Goal: Information Seeking & Learning: Check status

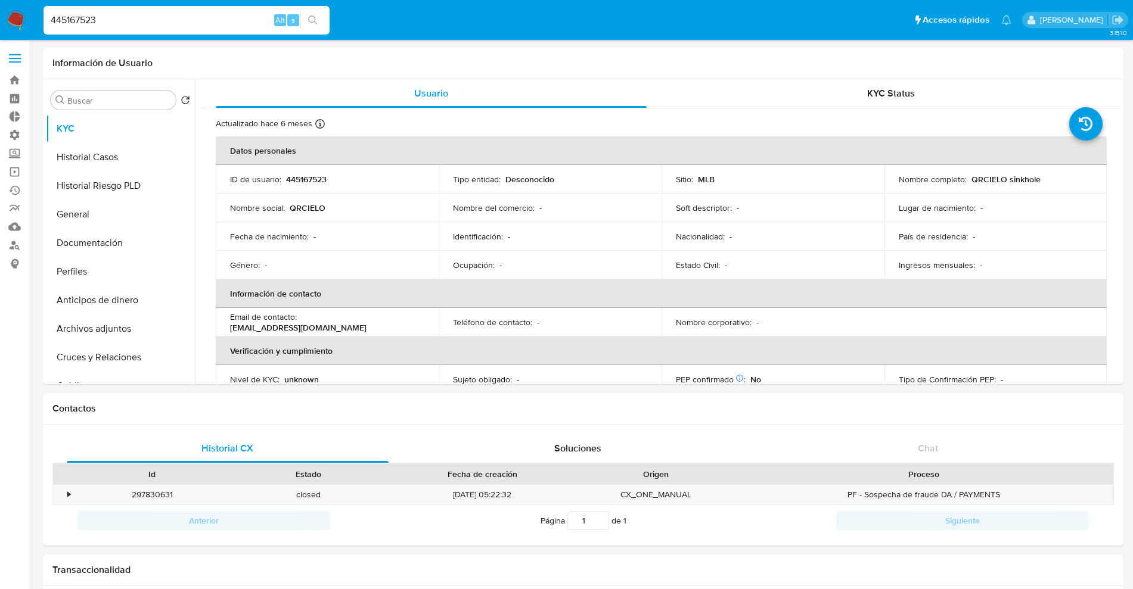
select select "10"
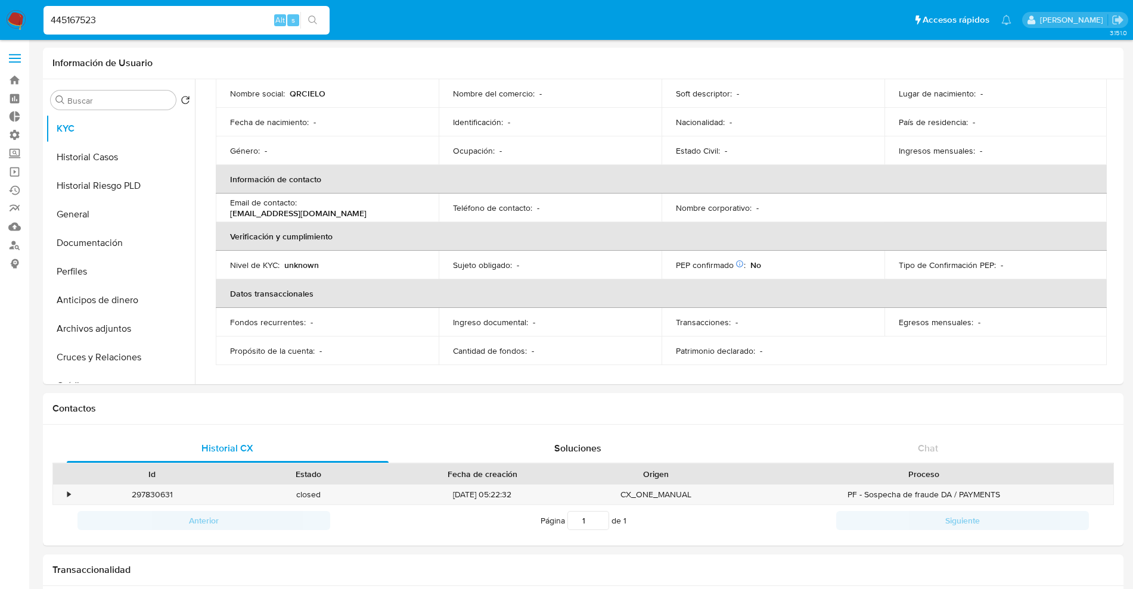
paste input "184157470"
type input "184157470"
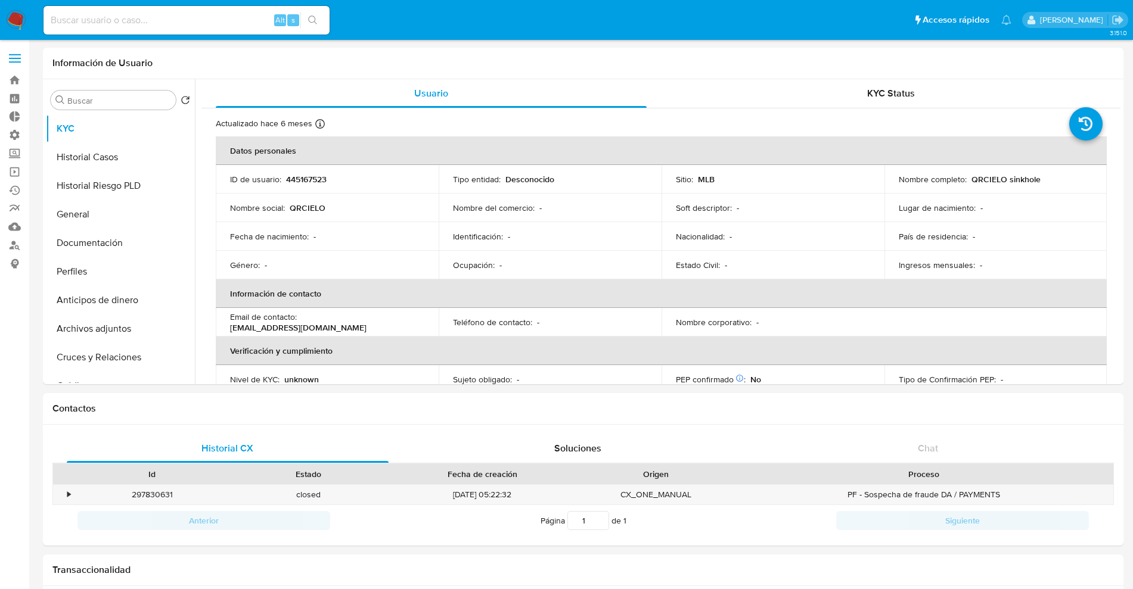
select select "10"
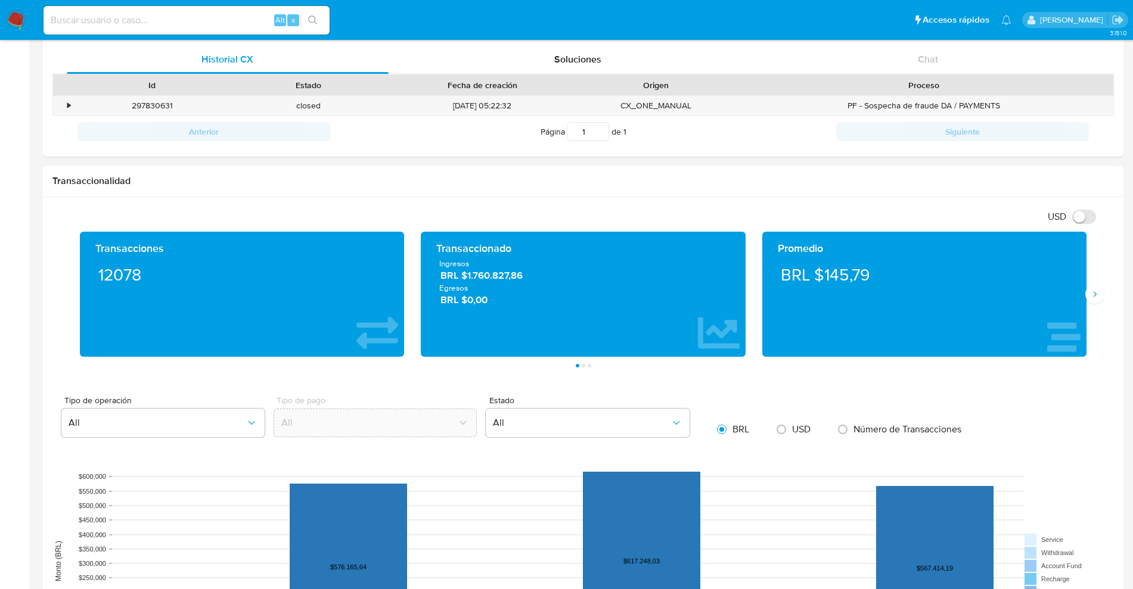
scroll to position [521, 0]
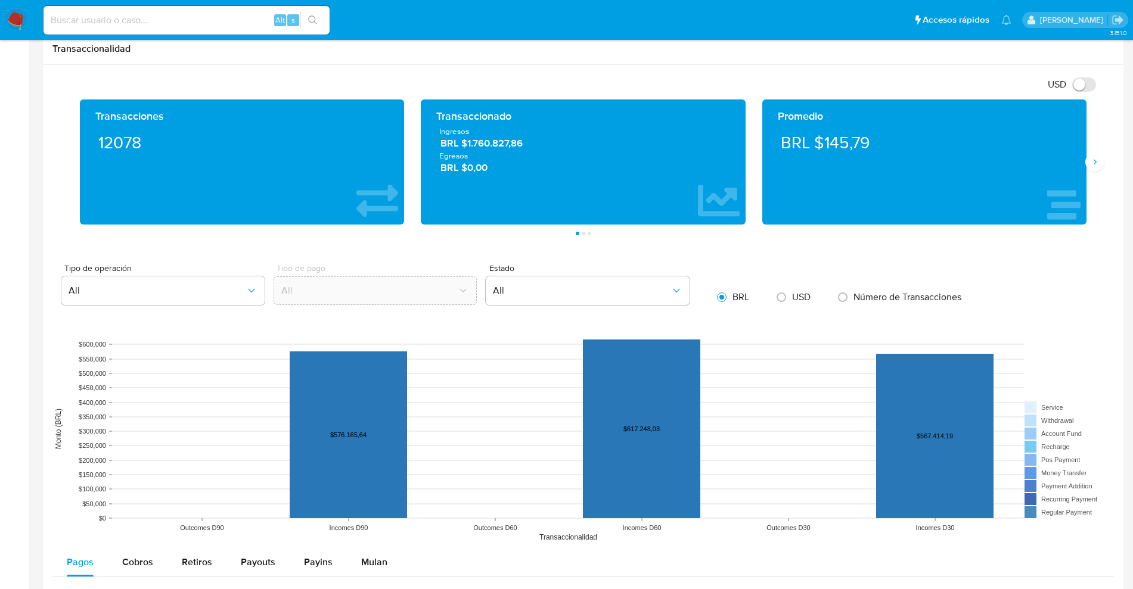
click at [136, 26] on input at bounding box center [187, 20] width 286 height 15
paste input "272094368"
type input "272094368"
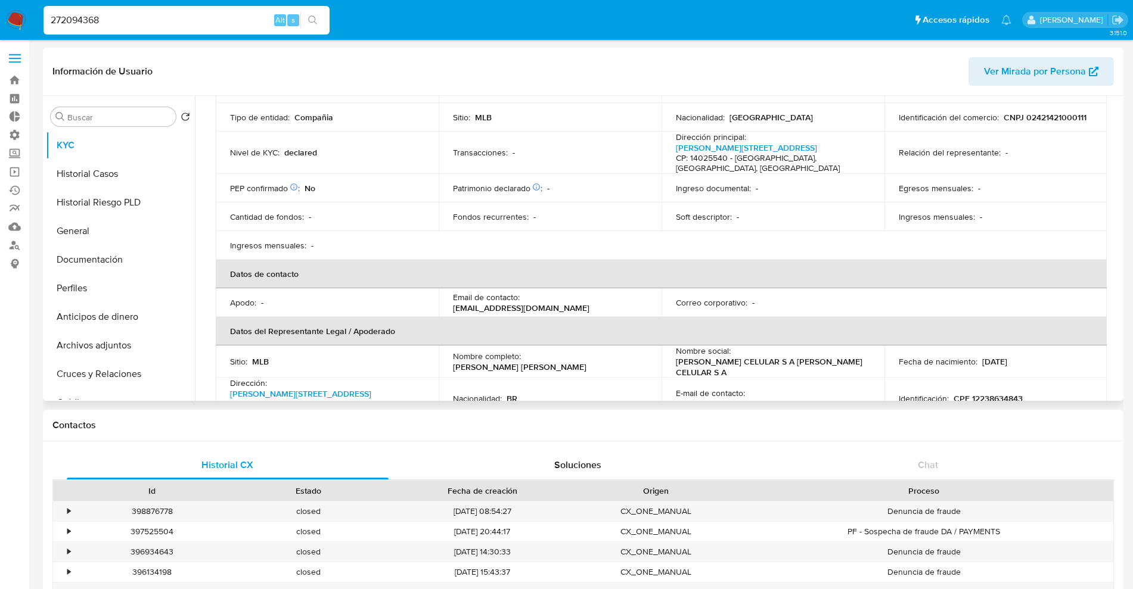
scroll to position [149, 0]
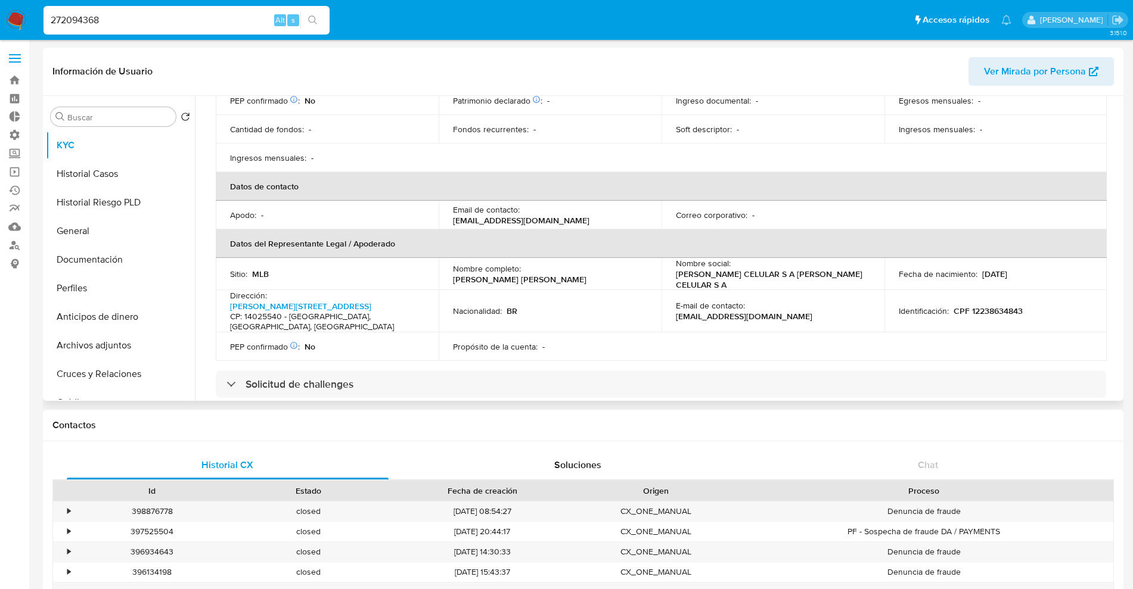
select select "10"
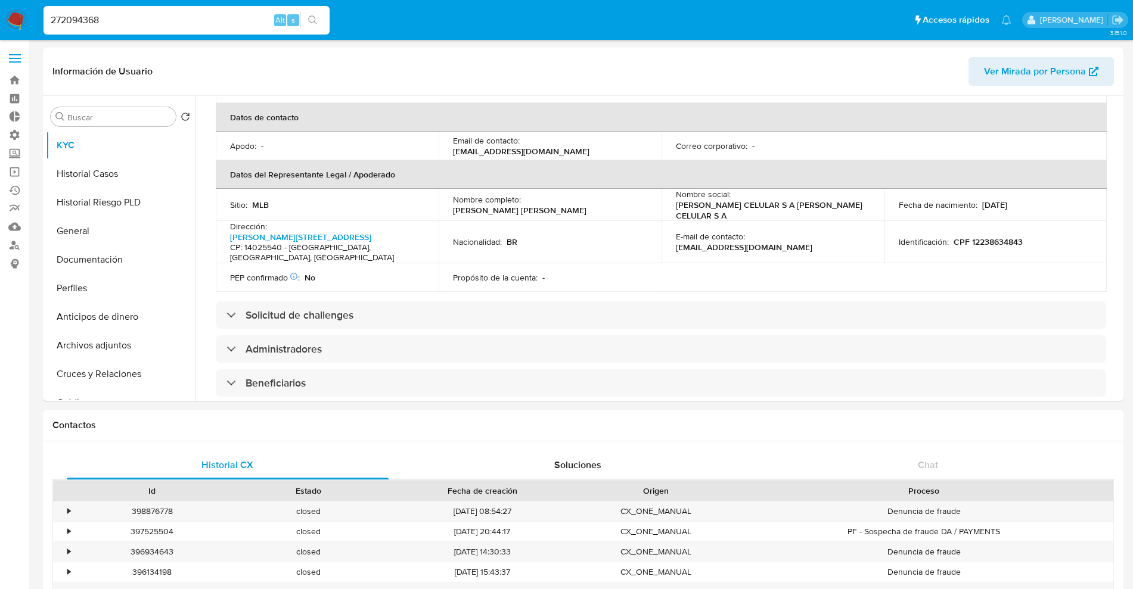
scroll to position [447, 0]
